Goal: Navigation & Orientation: Find specific page/section

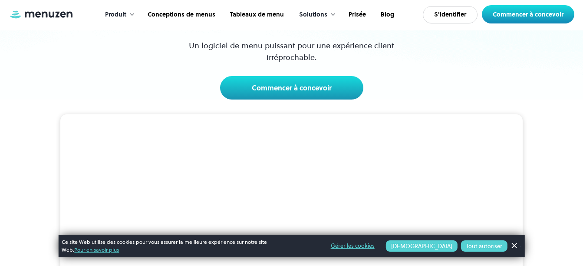
scroll to position [174, 0]
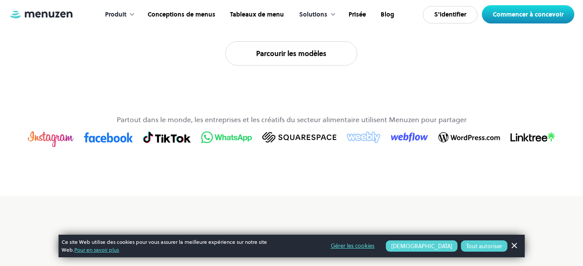
scroll to position [652, 0]
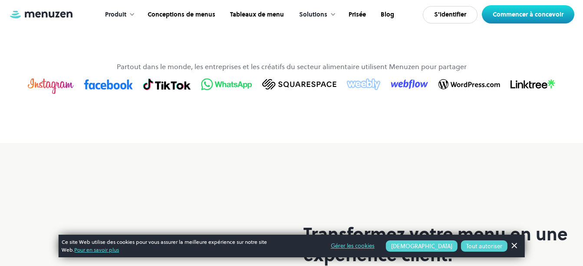
click at [258, 13] on link "Parcourir les modèles" at bounding box center [291, 0] width 132 height 24
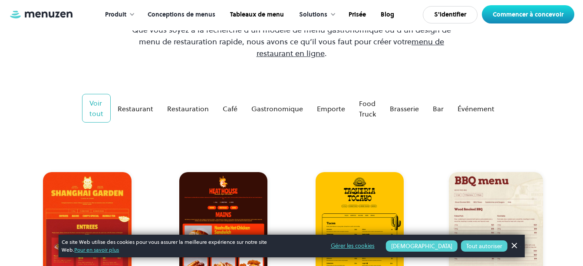
scroll to position [130, 0]
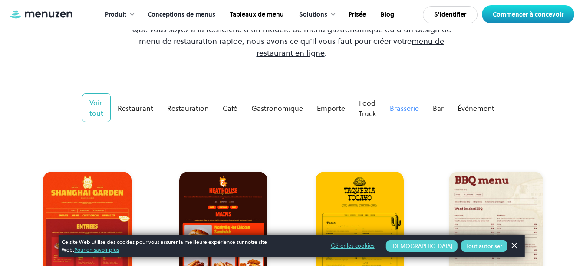
click at [403, 108] on div "Brasserie" at bounding box center [404, 108] width 29 height 10
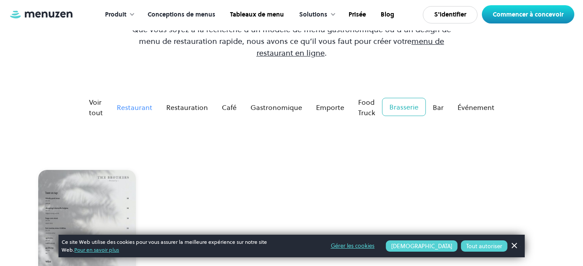
click at [139, 103] on div "Restaurant" at bounding box center [135, 107] width 36 height 10
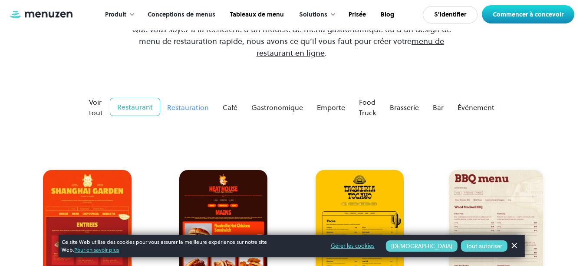
click at [175, 108] on div "Restauration" at bounding box center [188, 107] width 42 height 10
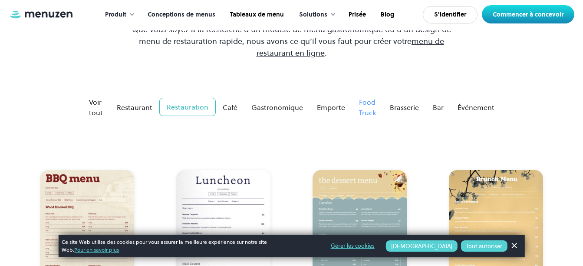
click at [363, 107] on div "Food Truck" at bounding box center [367, 107] width 17 height 21
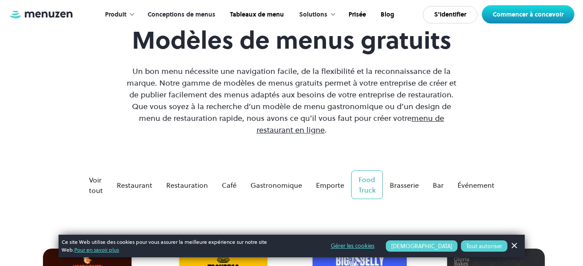
scroll to position [43, 0]
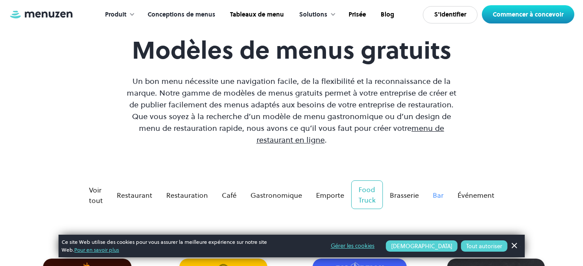
click at [443, 194] on link "Bar" at bounding box center [438, 194] width 25 height 17
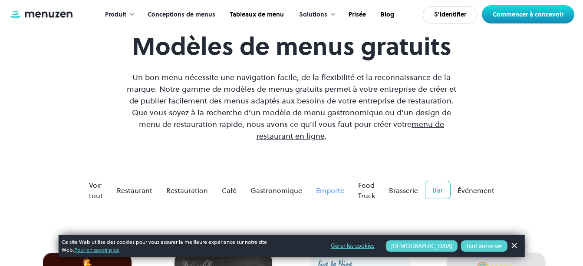
scroll to position [0, 0]
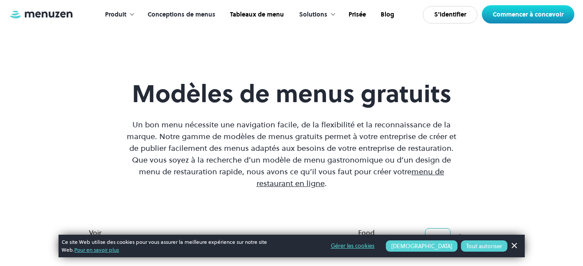
click at [168, 16] on link "Conceptions de menus" at bounding box center [180, 14] width 83 height 27
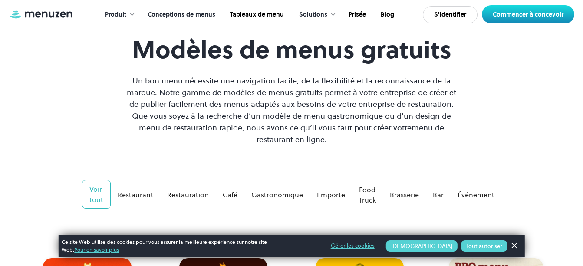
scroll to position [43, 0]
click at [407, 196] on div "Brasserie" at bounding box center [404, 195] width 29 height 10
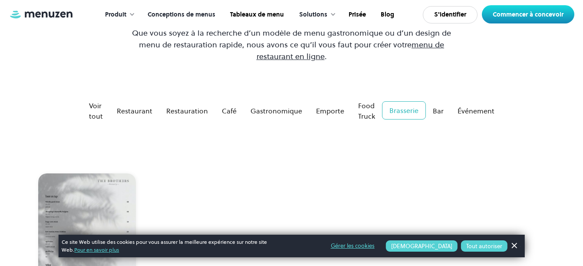
scroll to position [304, 0]
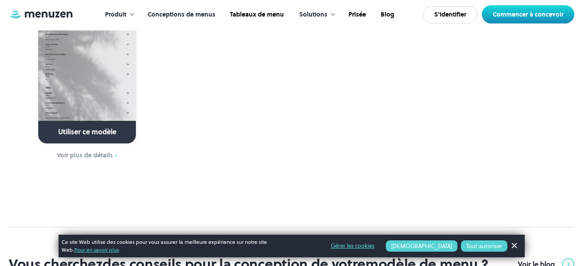
click at [79, 151] on link "Voir plus de détails" at bounding box center [87, 156] width 125 height 10
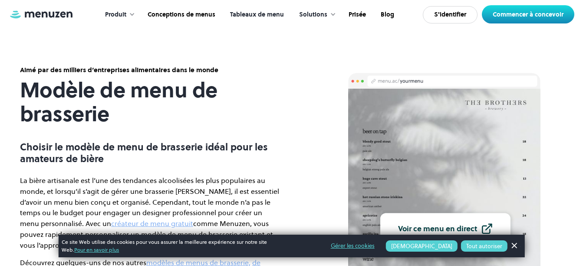
click at [275, 16] on link "Tableaux de menu" at bounding box center [256, 14] width 69 height 27
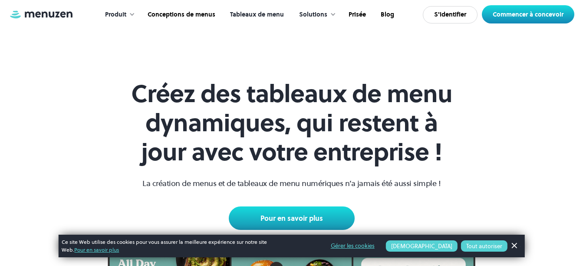
click at [130, 14] on div at bounding box center [132, 14] width 6 height 6
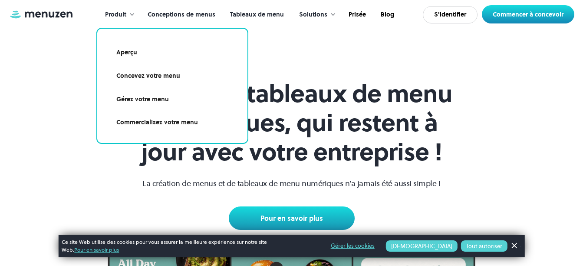
click at [164, 14] on link "Conceptions de menus" at bounding box center [180, 14] width 83 height 27
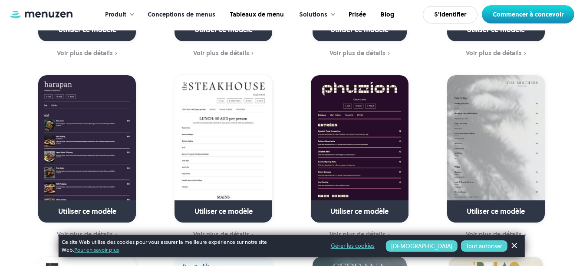
scroll to position [1129, 0]
